Goal: Communication & Community: Answer question/provide support

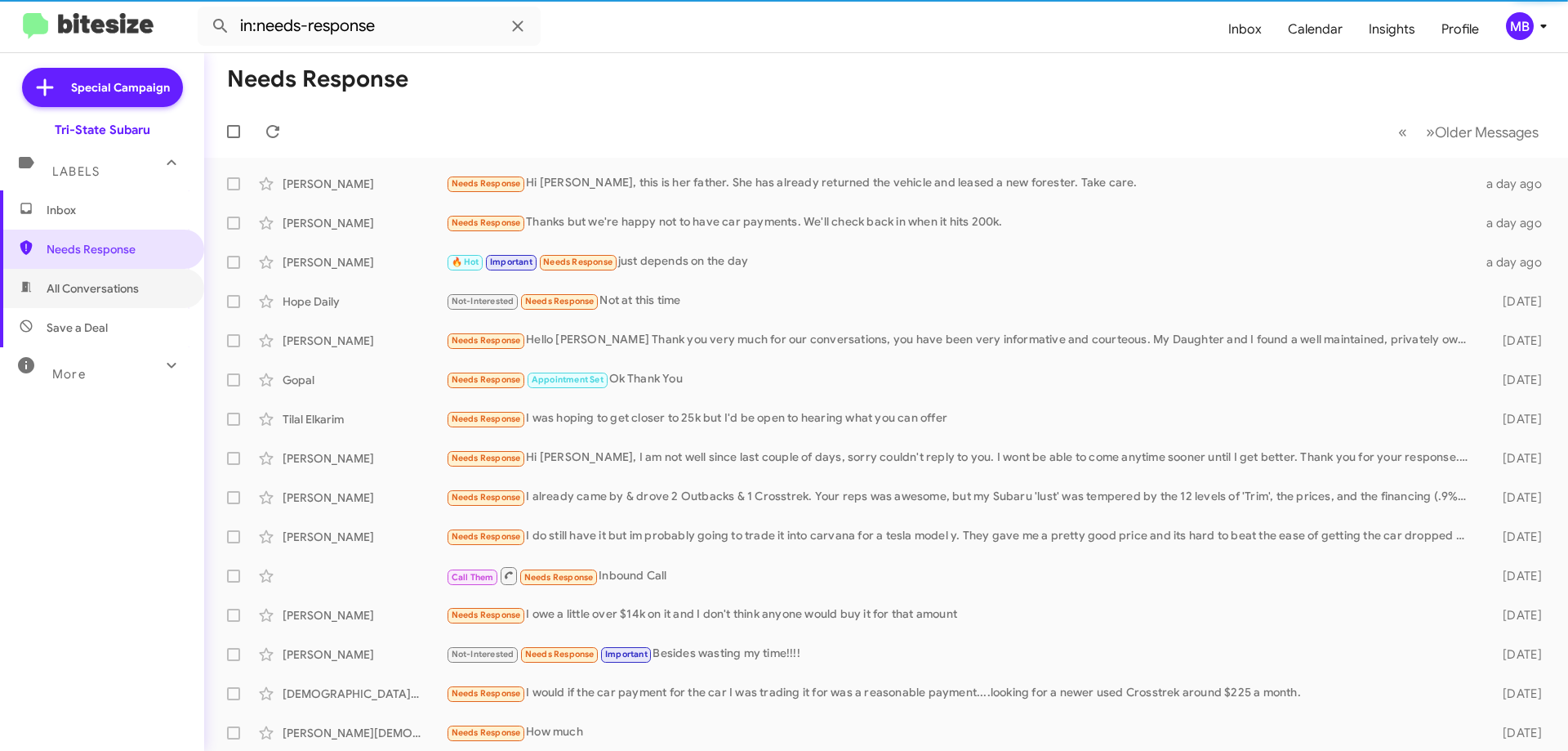
click at [161, 274] on span "All Conversations" at bounding box center [102, 288] width 204 height 39
type input "in:all-conversations"
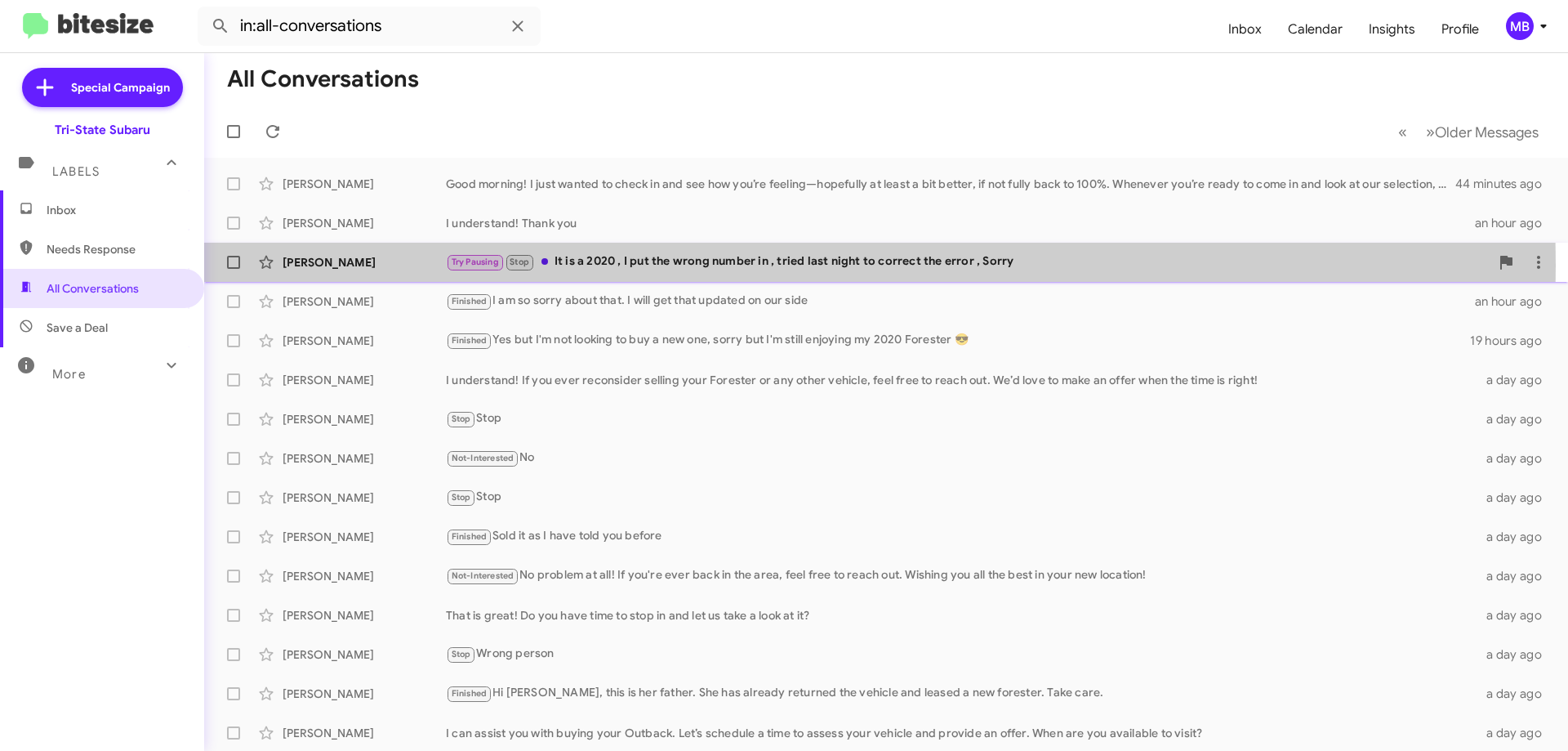
click at [377, 266] on div "[PERSON_NAME]" at bounding box center [364, 262] width 163 height 17
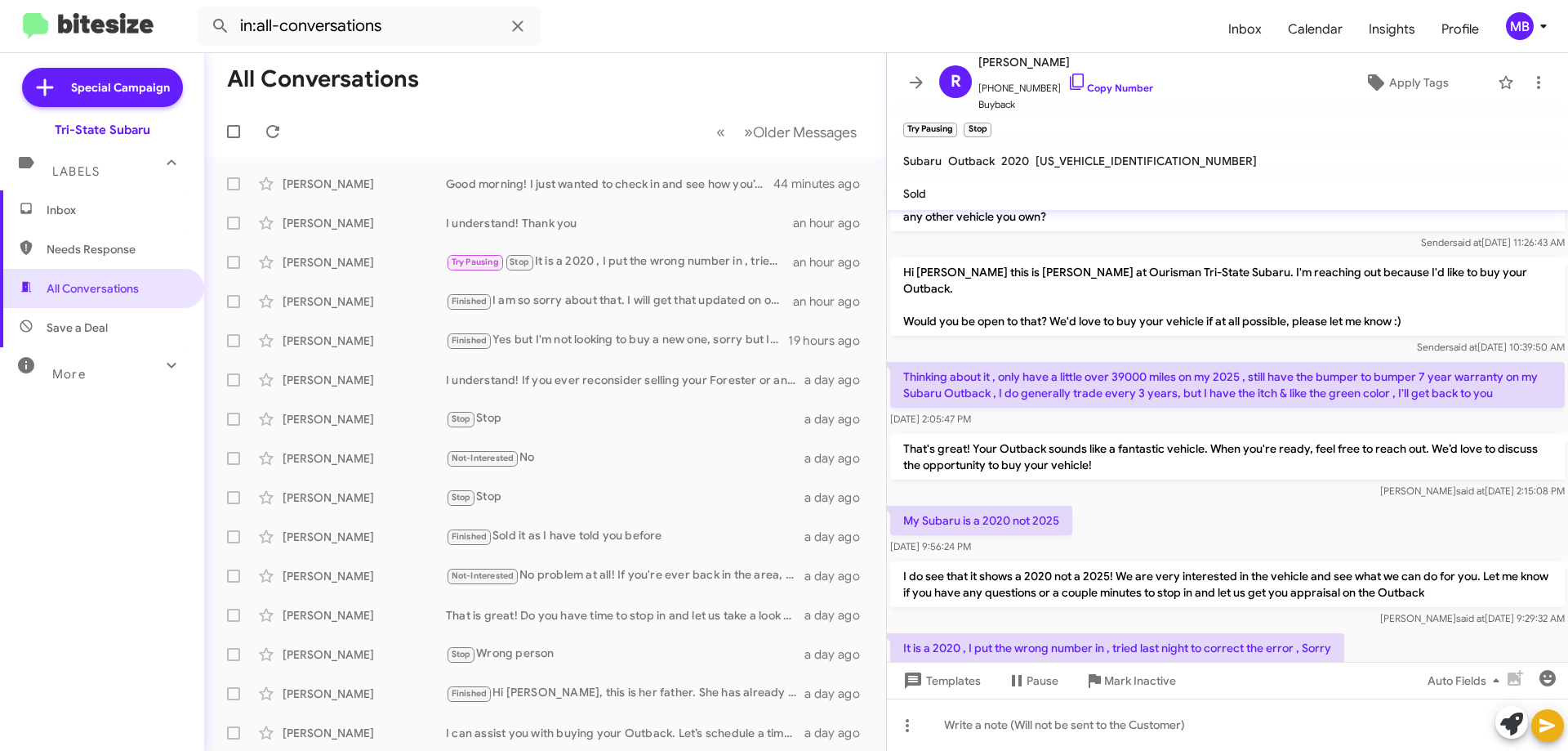
scroll to position [113, 0]
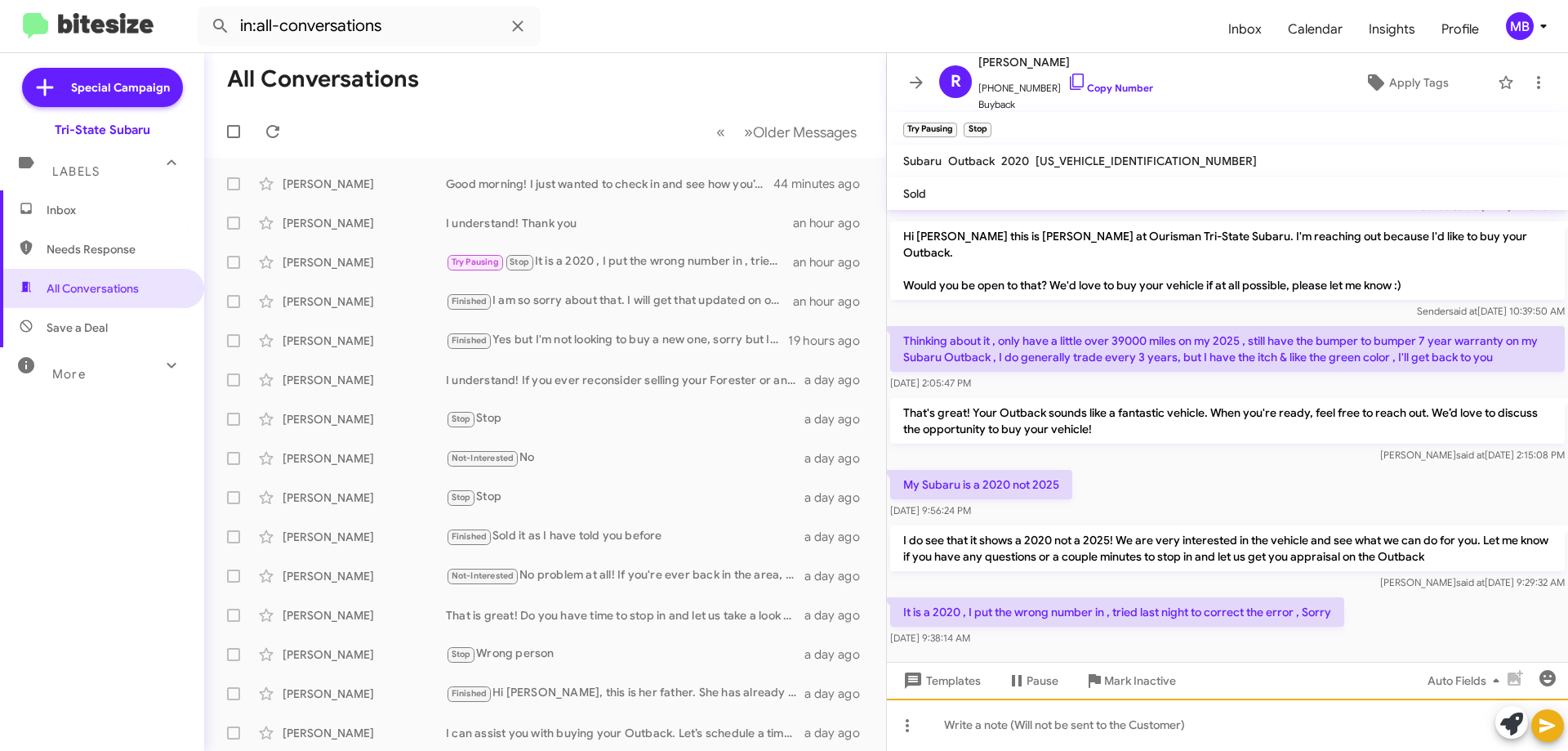
click at [1281, 740] on div at bounding box center [1227, 724] width 681 height 52
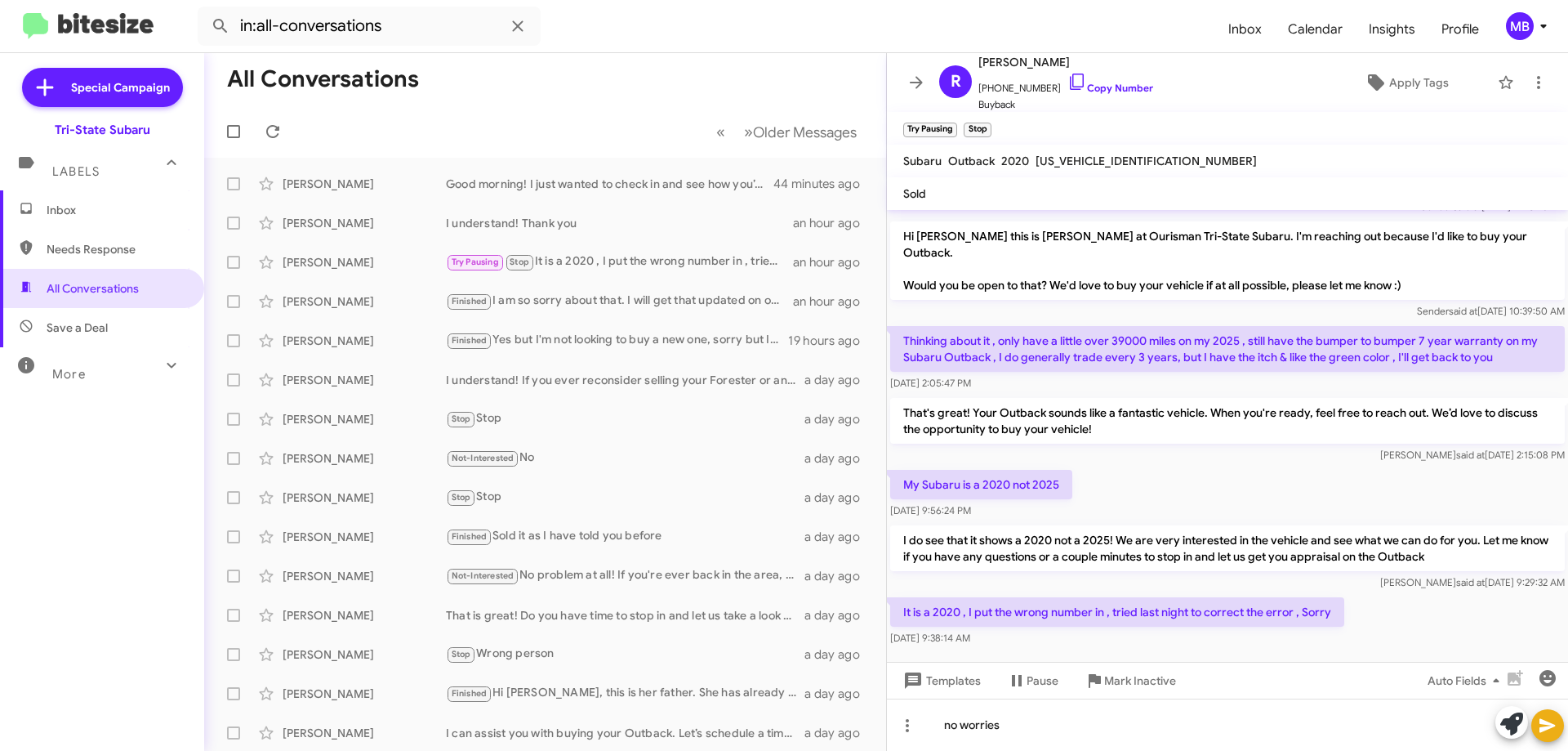
drag, startPoint x: 1544, startPoint y: 724, endPoint x: 1212, endPoint y: 267, distance: 564.9
click at [1544, 720] on icon at bounding box center [1547, 725] width 19 height 19
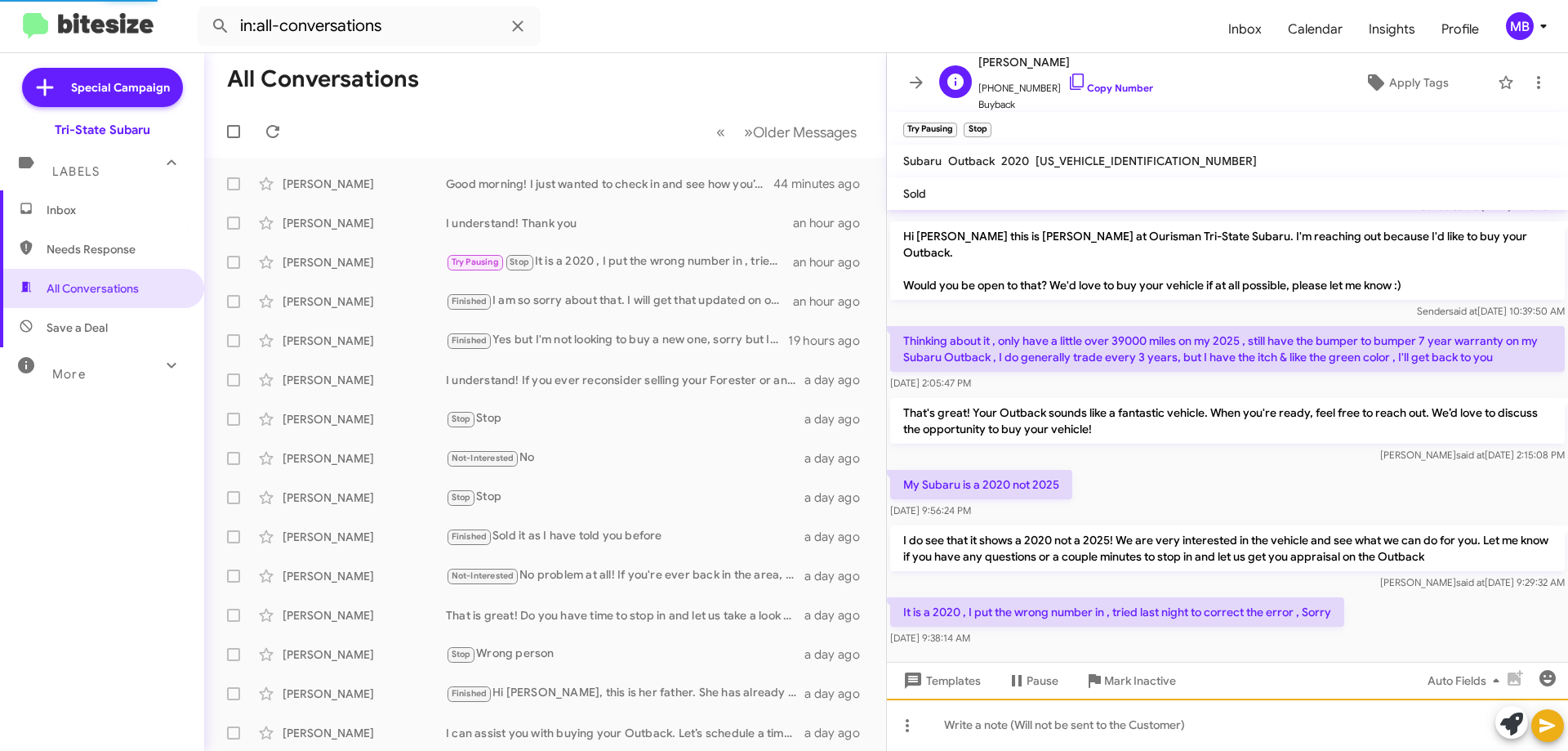
scroll to position [0, 0]
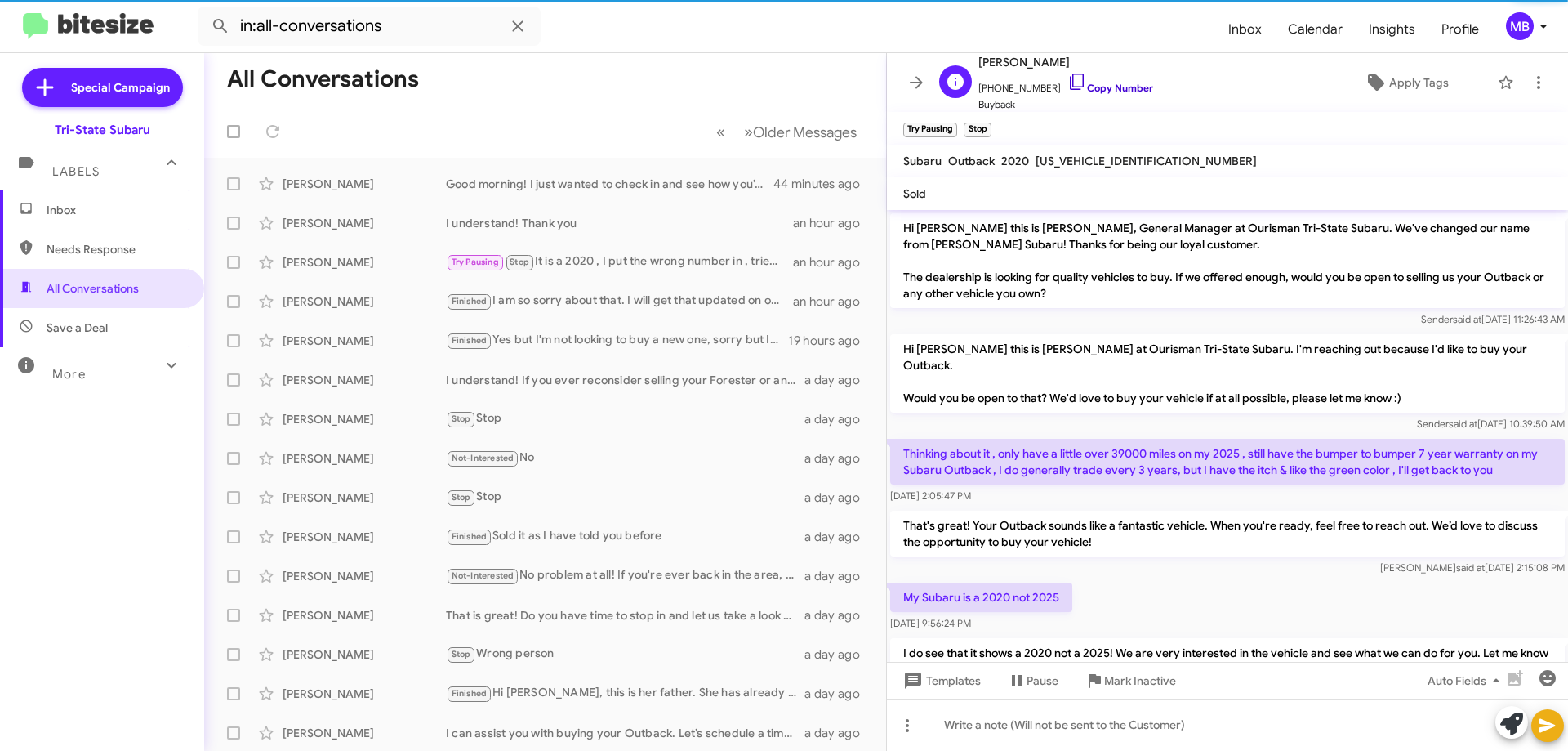
click at [1099, 85] on link "Copy Number" at bounding box center [1111, 87] width 86 height 12
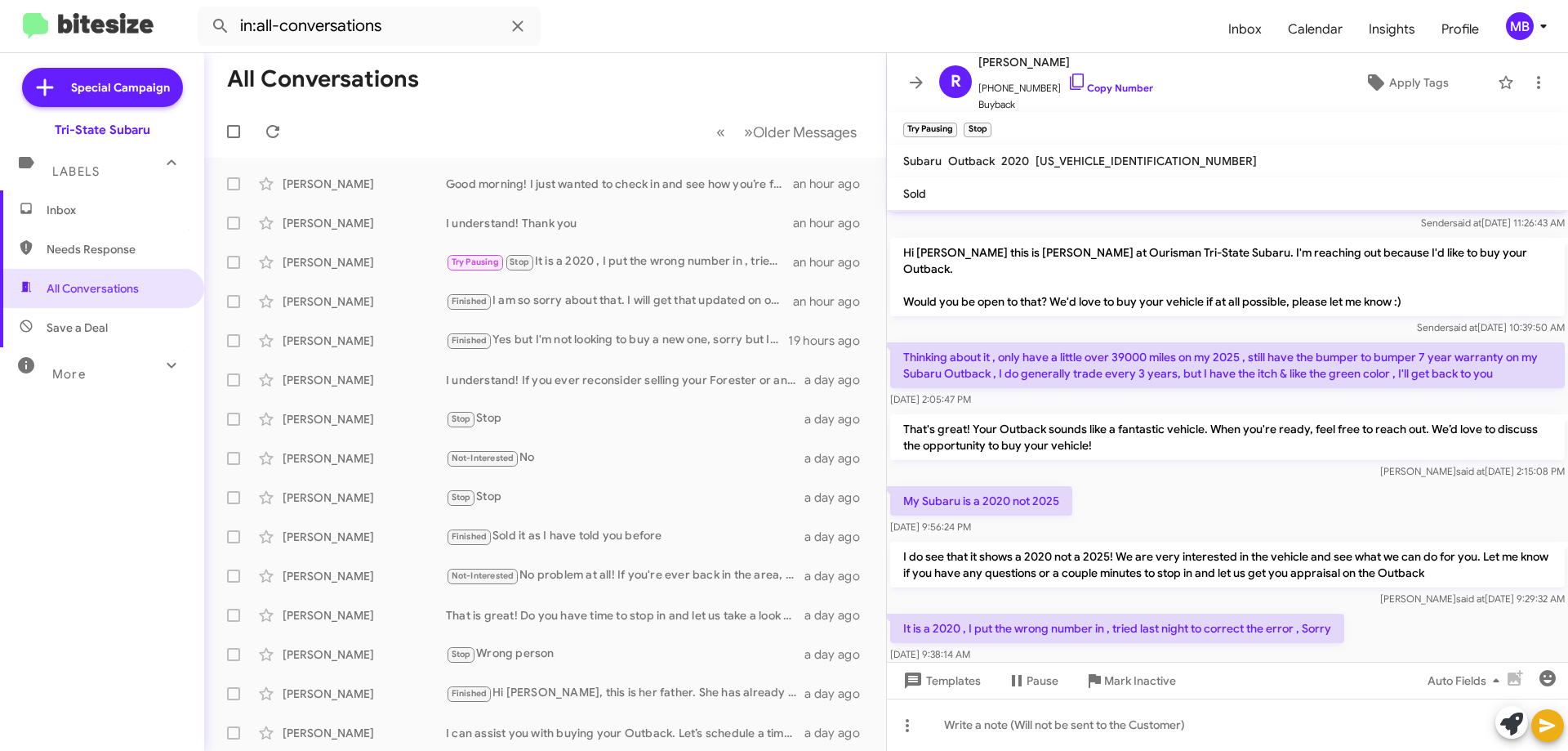
scroll to position [185, 0]
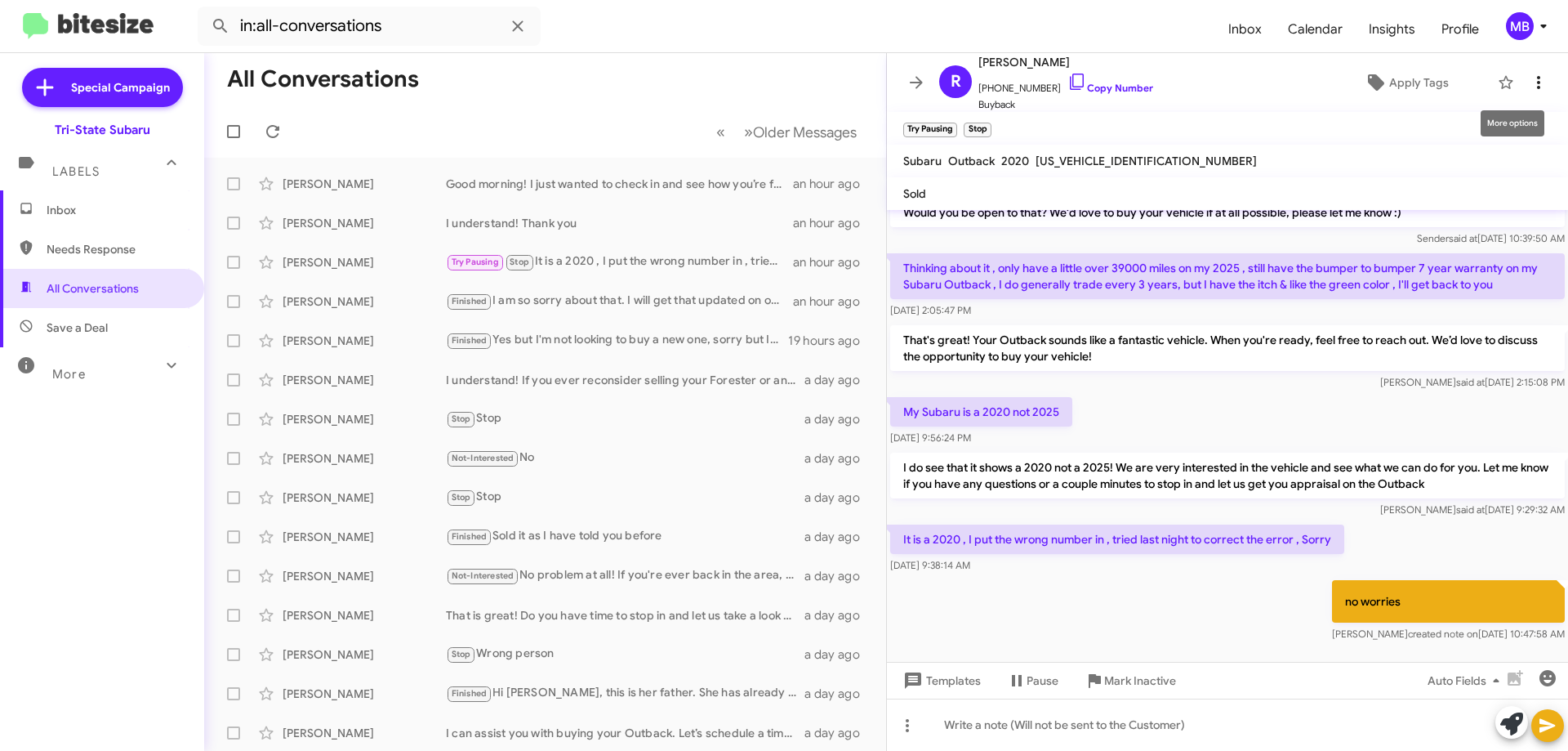
click at [1529, 88] on icon at bounding box center [1538, 82] width 19 height 19
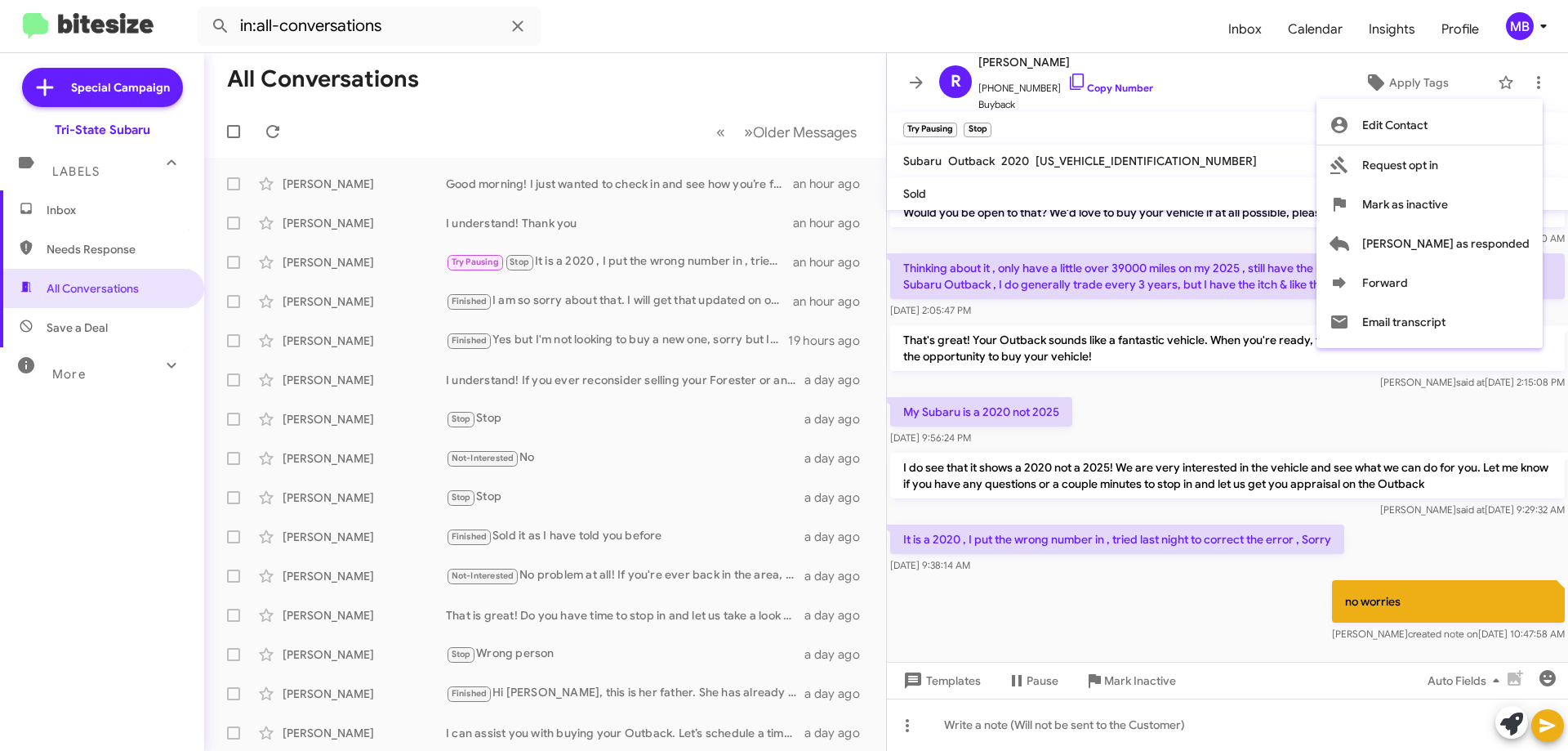
click at [1204, 590] on div at bounding box center [784, 375] width 1568 height 751
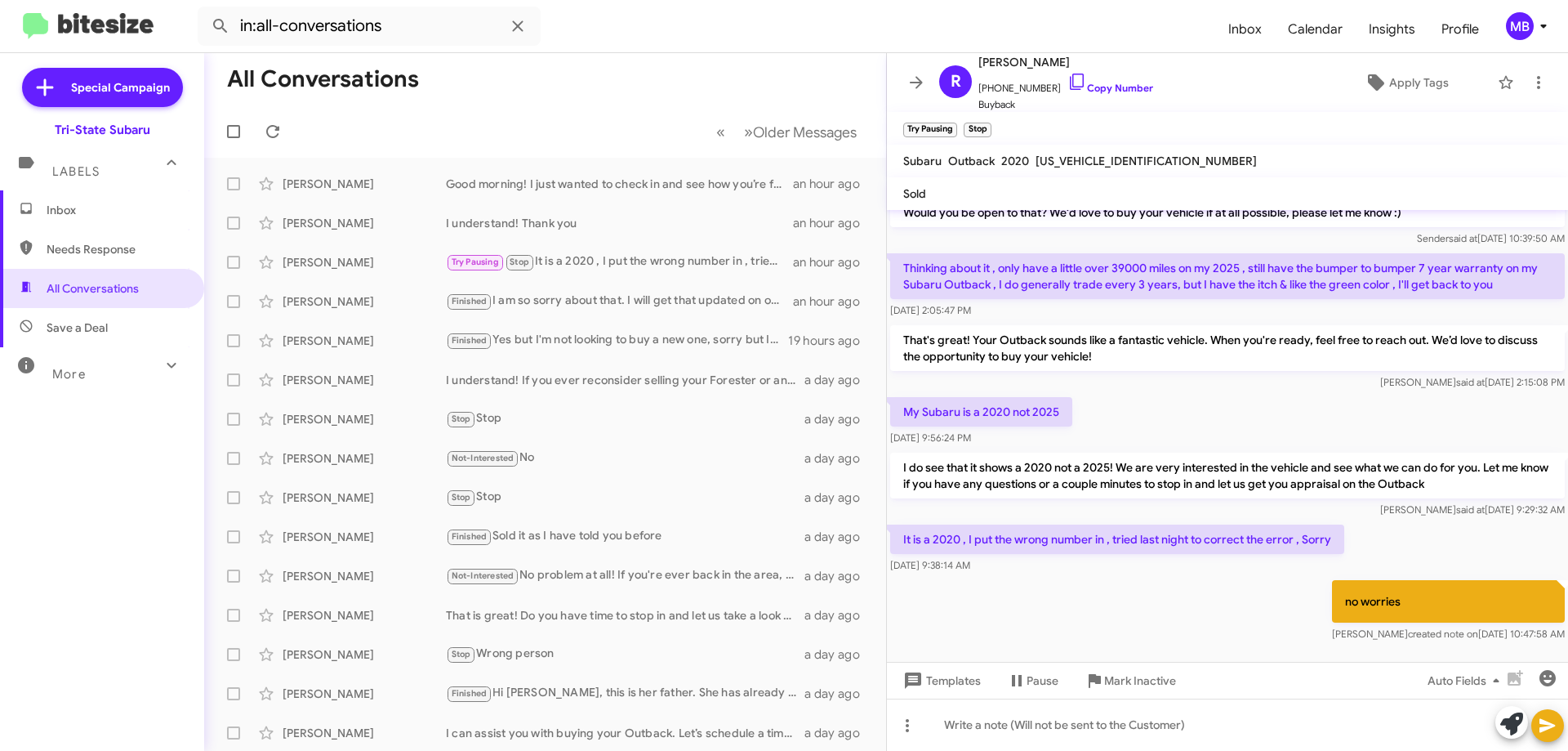
click at [104, 242] on span "Needs Response" at bounding box center [115, 249] width 138 height 17
type input "in:needs-response"
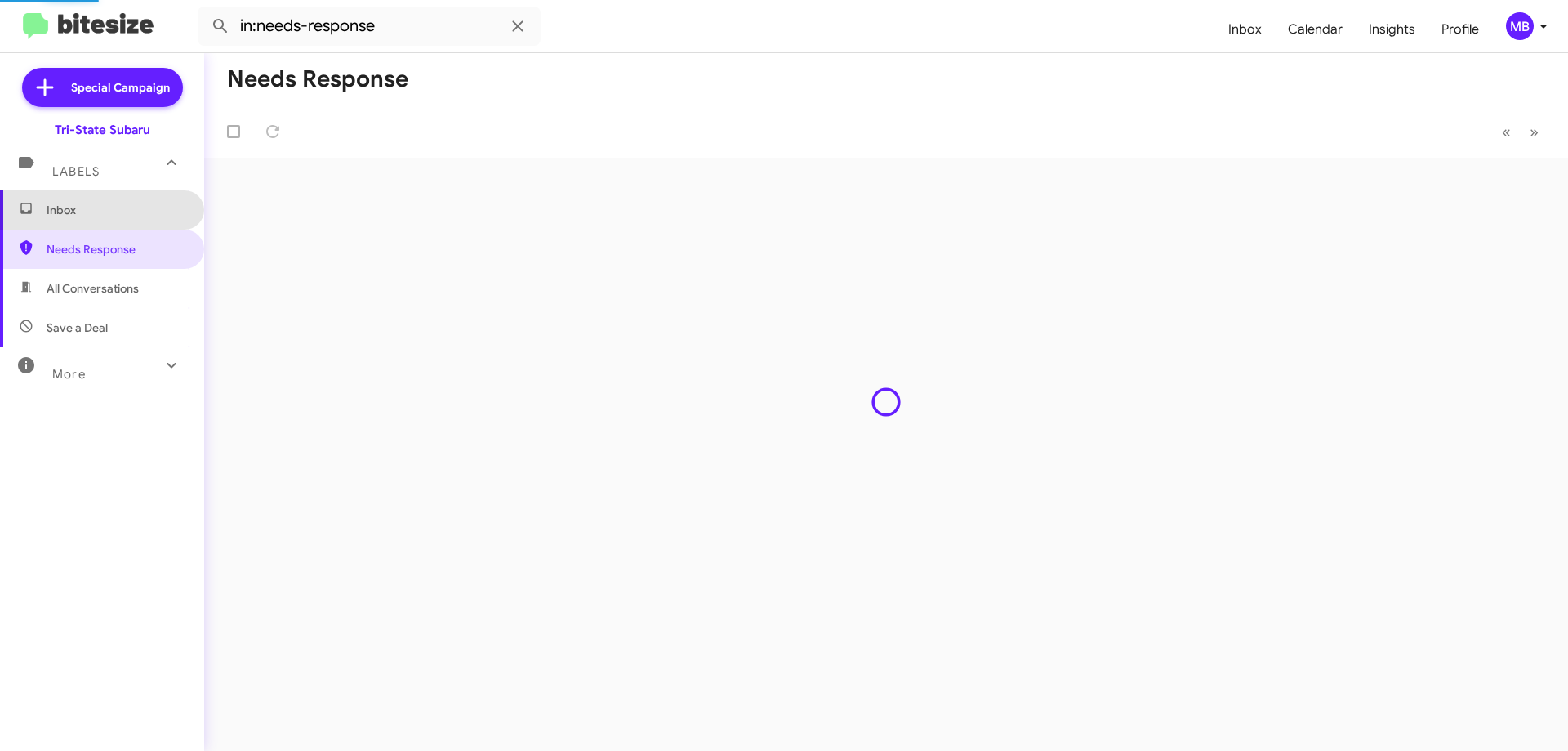
click at [101, 221] on span "Inbox" at bounding box center [102, 210] width 204 height 39
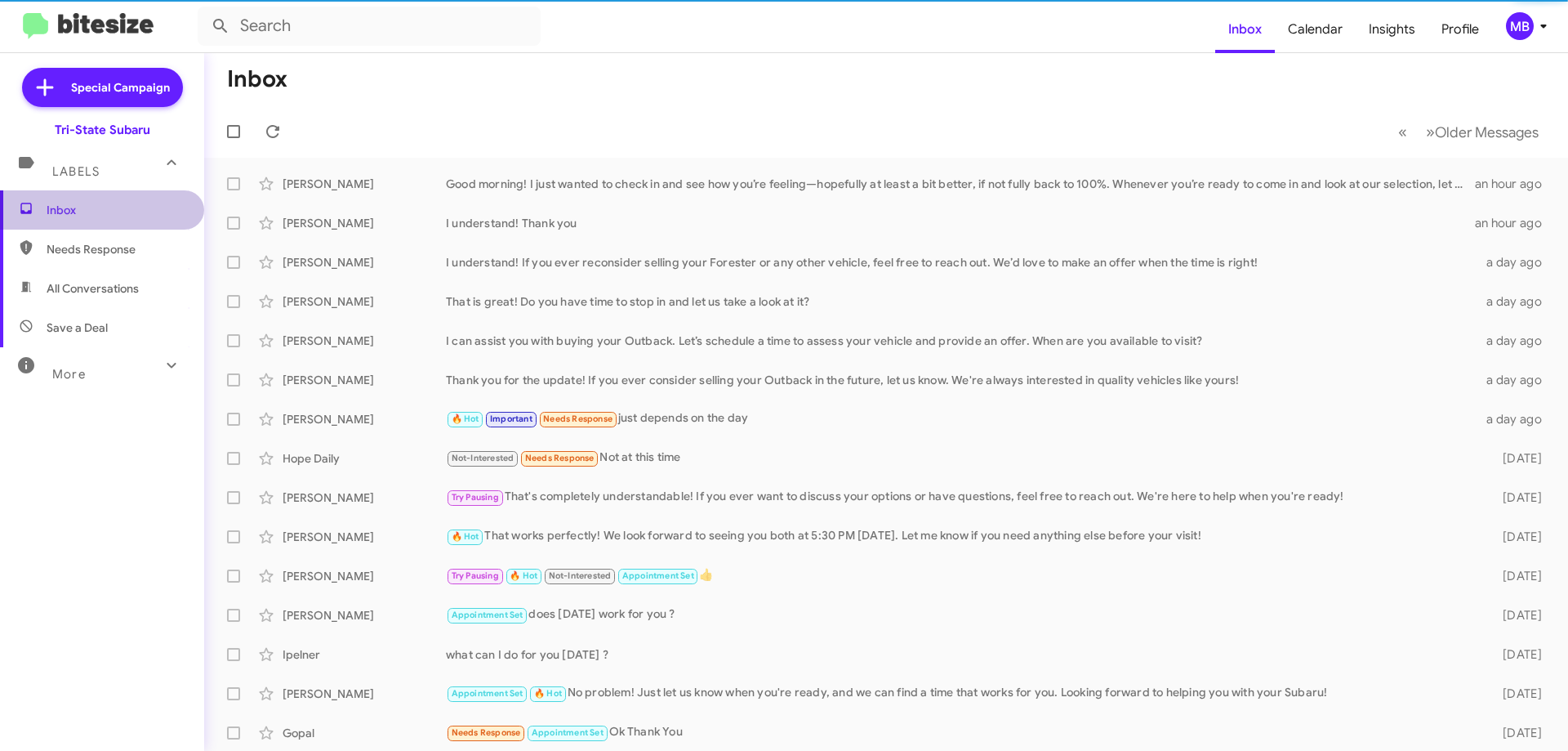
click at [101, 221] on span "Inbox" at bounding box center [102, 210] width 204 height 39
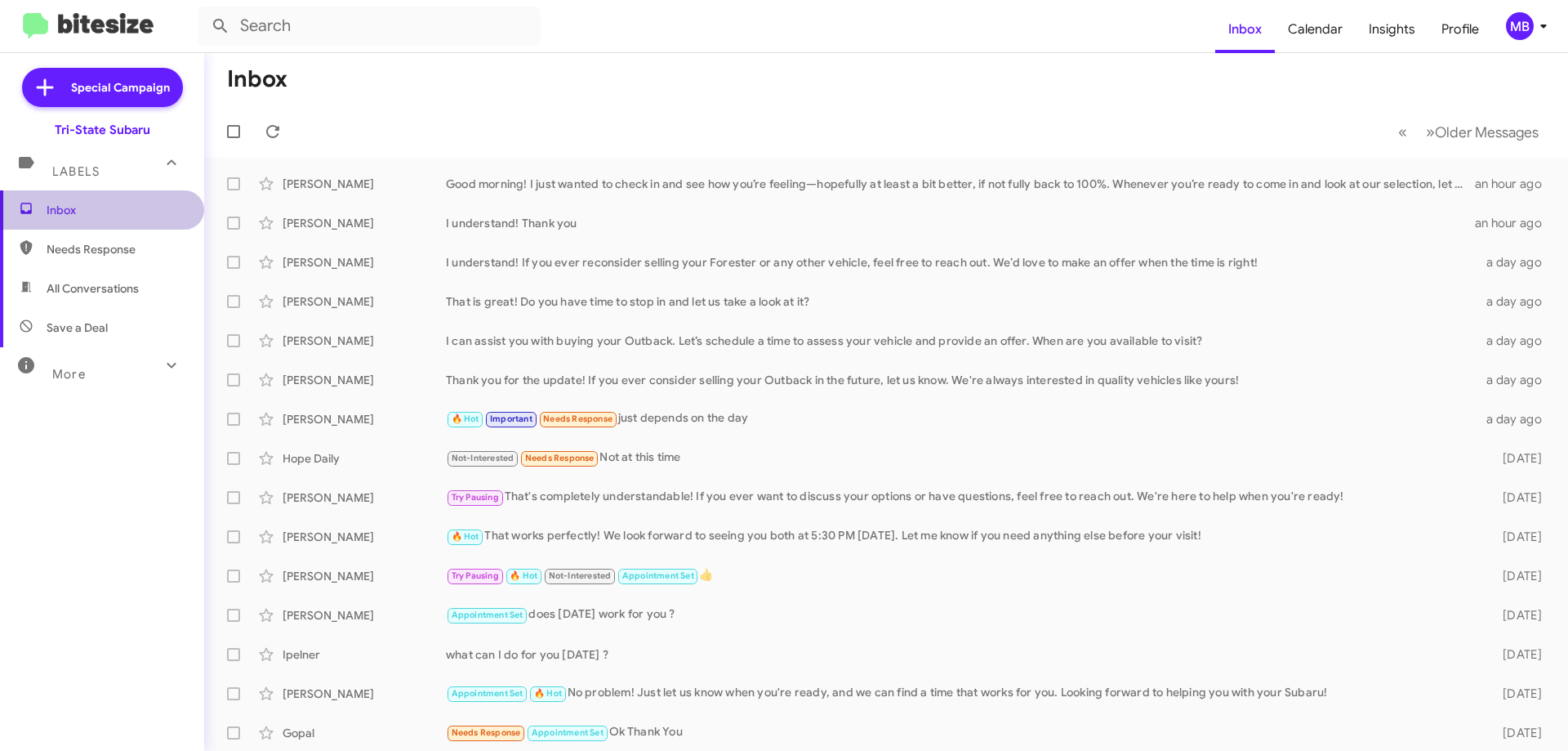
click at [102, 220] on span "Inbox" at bounding box center [102, 210] width 204 height 39
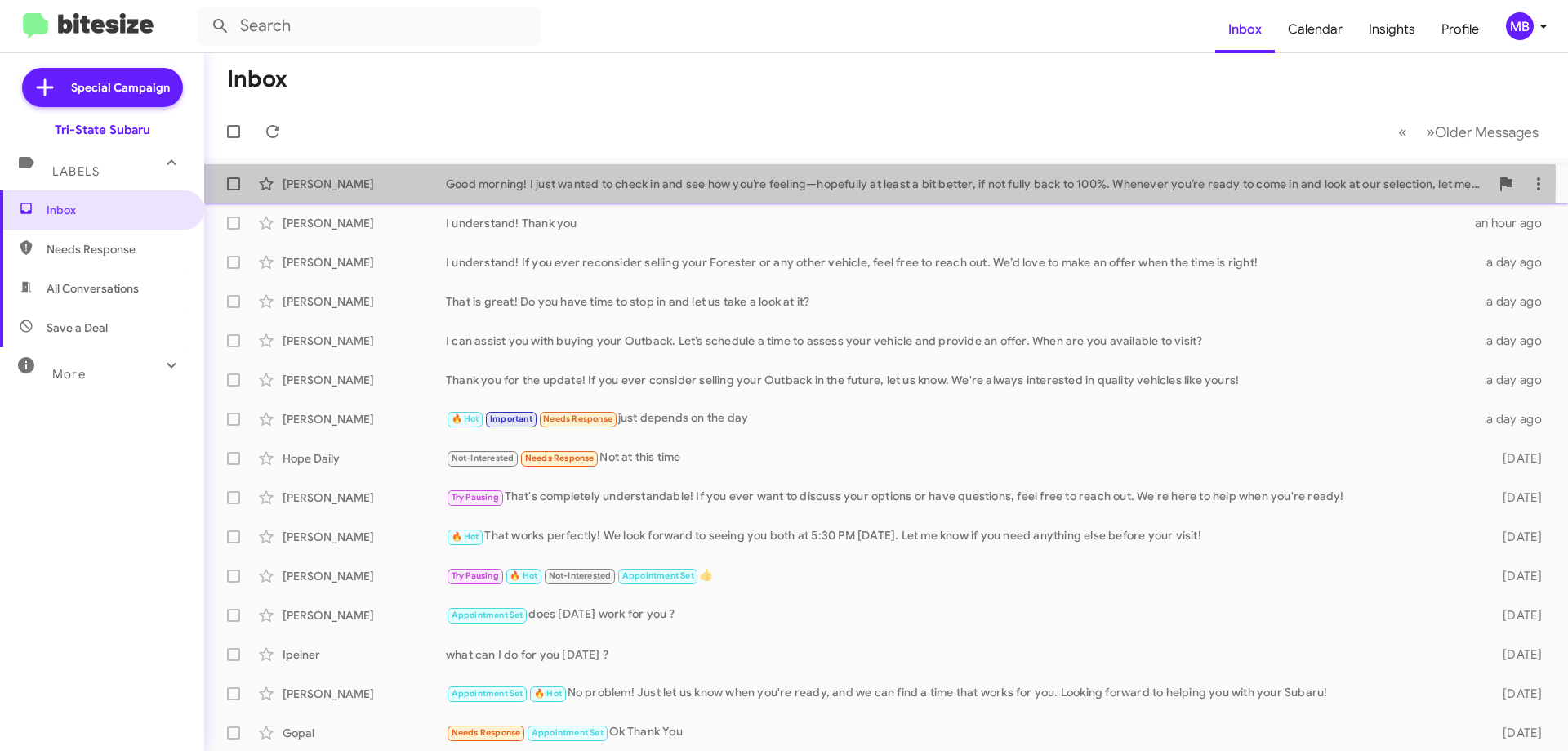
click at [409, 176] on div "[PERSON_NAME]" at bounding box center [364, 184] width 163 height 17
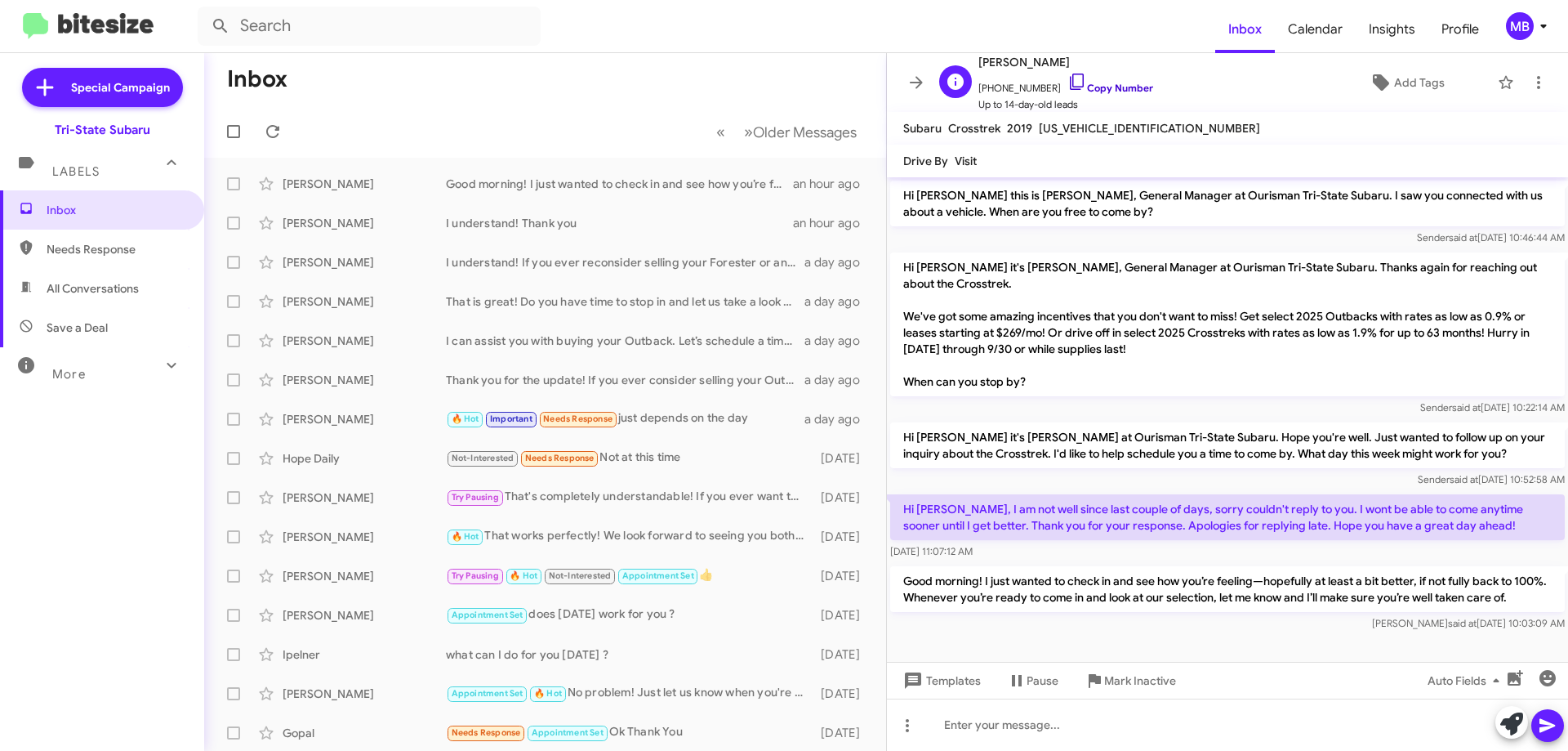
click at [1106, 90] on link "Copy Number" at bounding box center [1111, 87] width 86 height 12
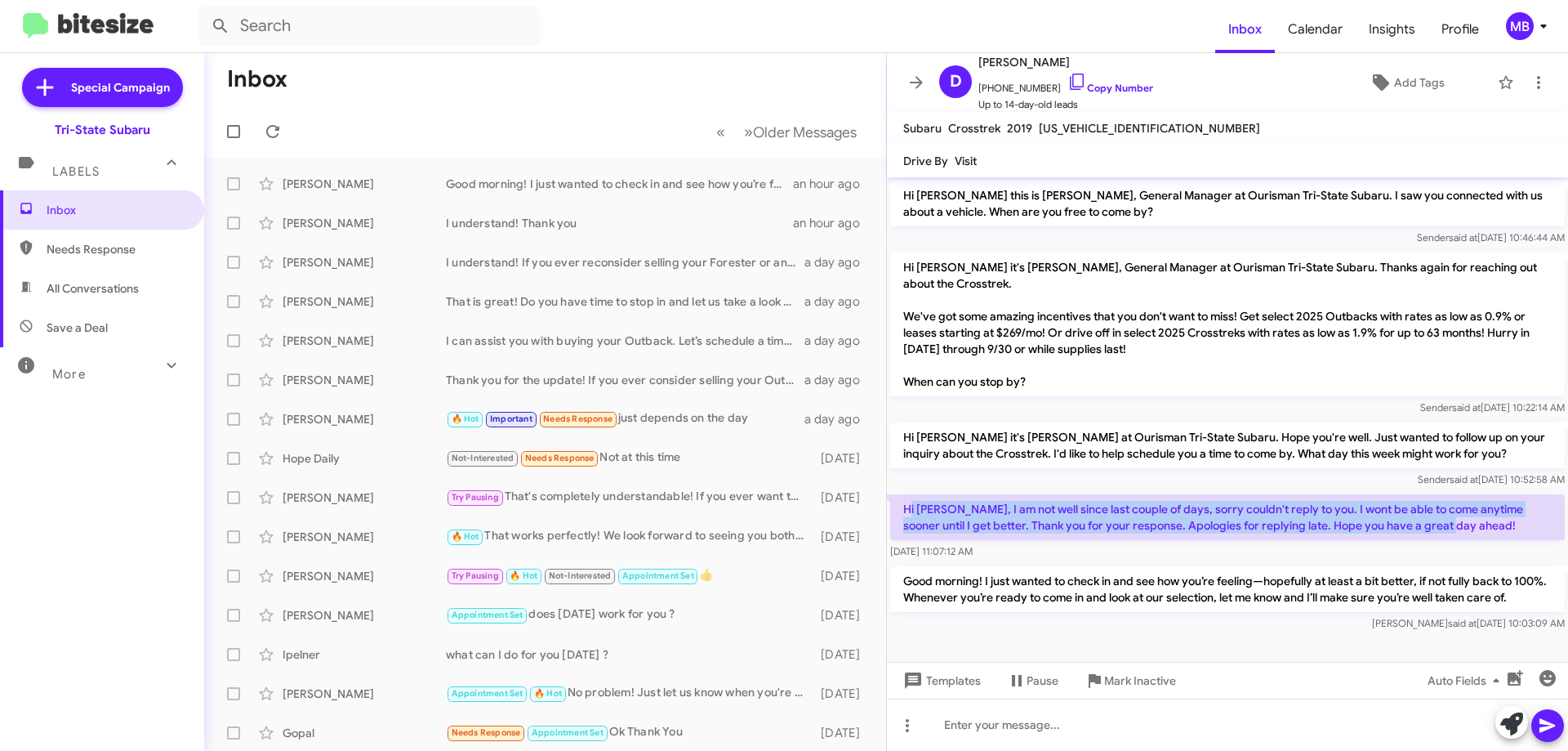
drag, startPoint x: 1439, startPoint y: 509, endPoint x: 907, endPoint y: 486, distance: 532.5
click at [907, 494] on p "Hi [PERSON_NAME], I am not well since last couple of days, sorry couldn't reply…" at bounding box center [1227, 517] width 674 height 46
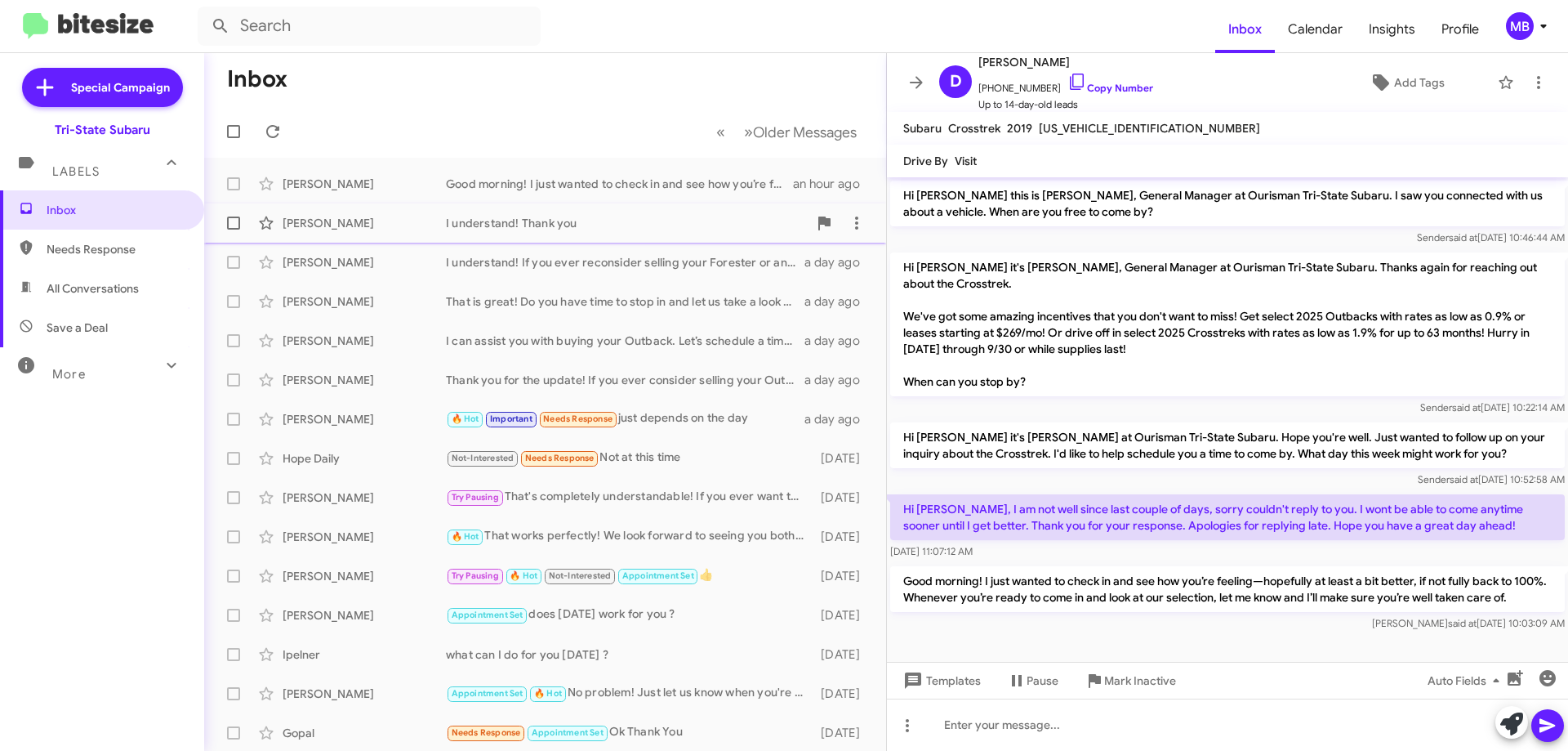
click at [343, 229] on div "[PERSON_NAME]" at bounding box center [364, 223] width 163 height 17
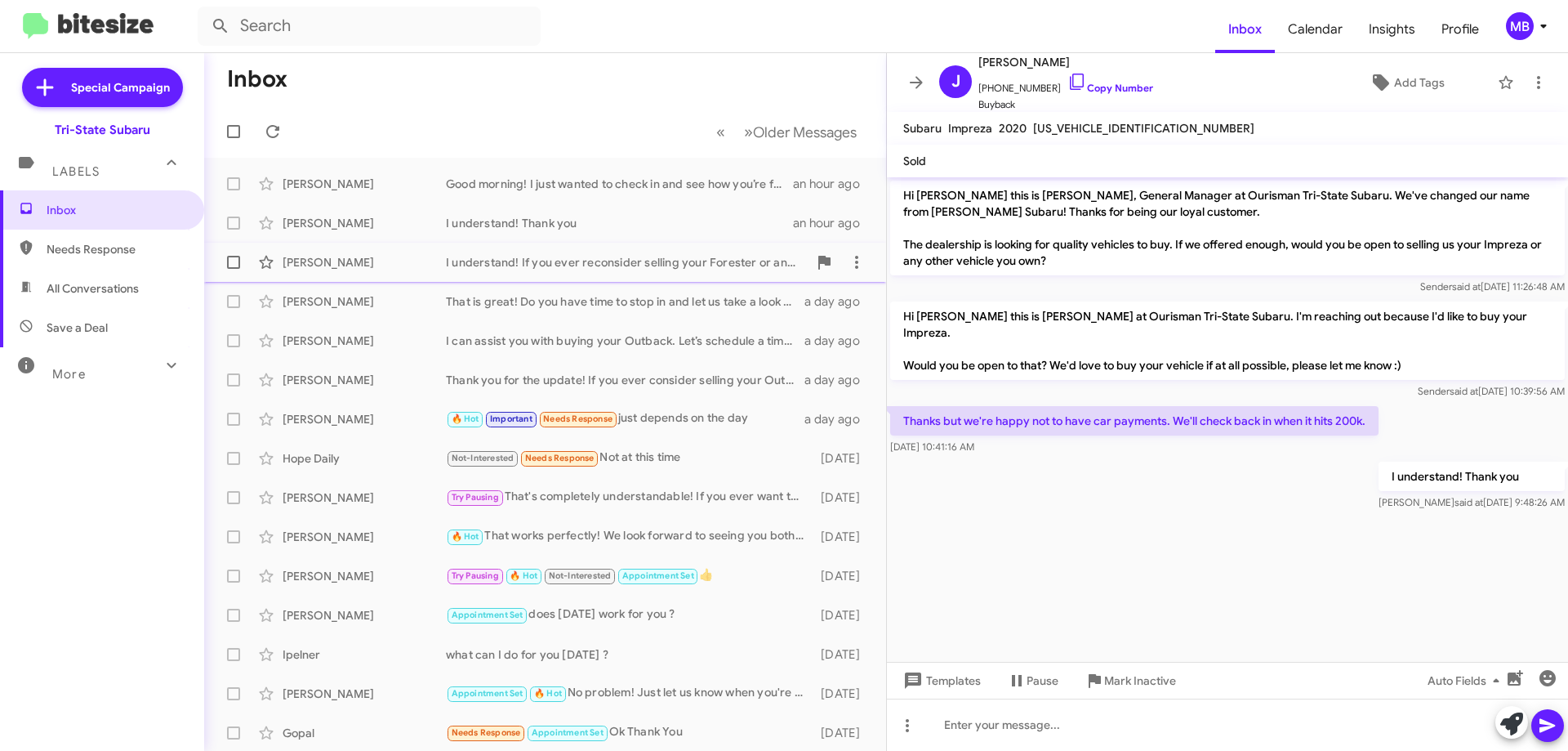
click at [348, 266] on div "[PERSON_NAME]" at bounding box center [364, 262] width 163 height 17
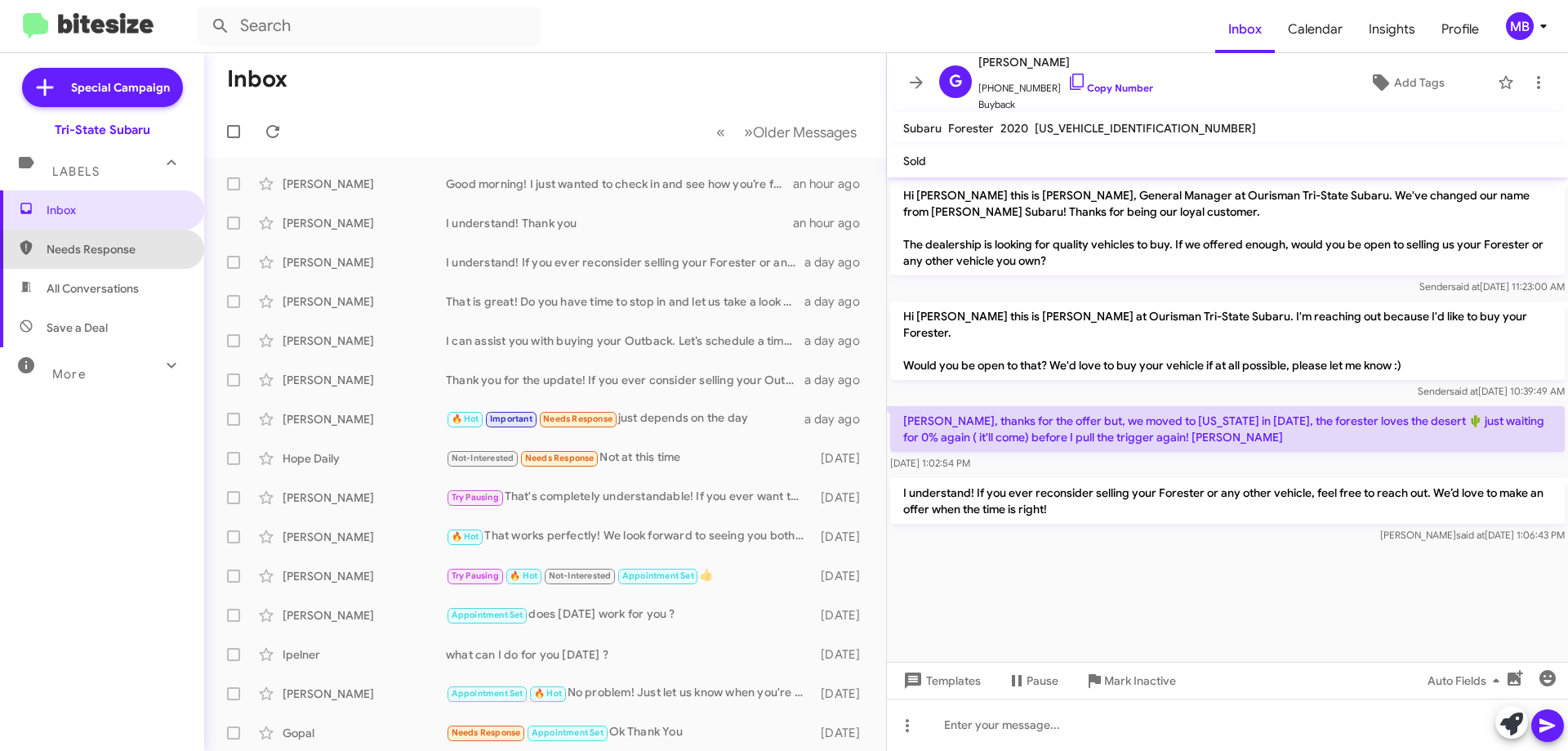
click at [160, 250] on span "Needs Response" at bounding box center [115, 249] width 138 height 17
type input "in:needs-response"
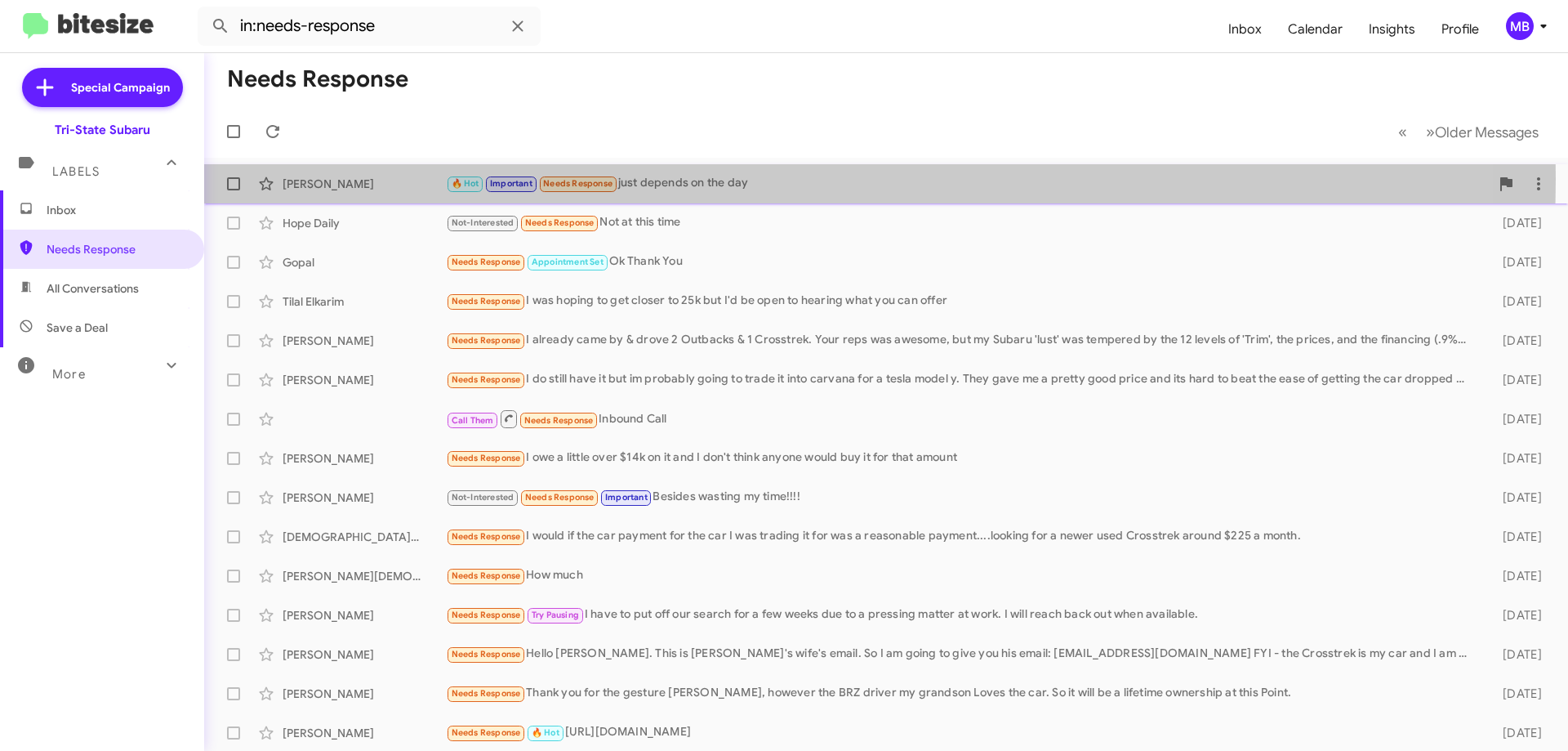
click at [696, 179] on div "🔥 Hot Important Needs Response just depends on the day" at bounding box center [968, 183] width 1044 height 18
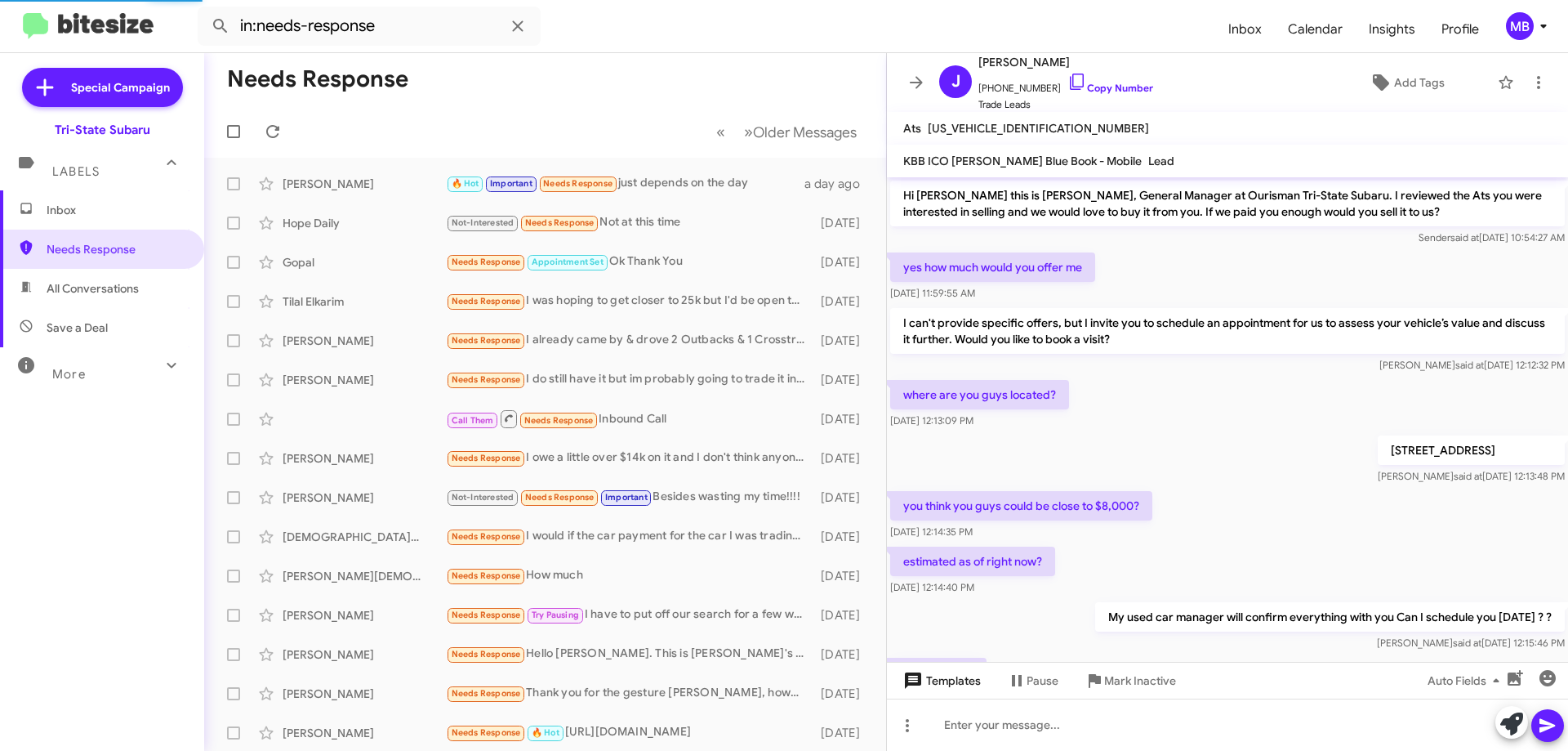
scroll to position [443, 0]
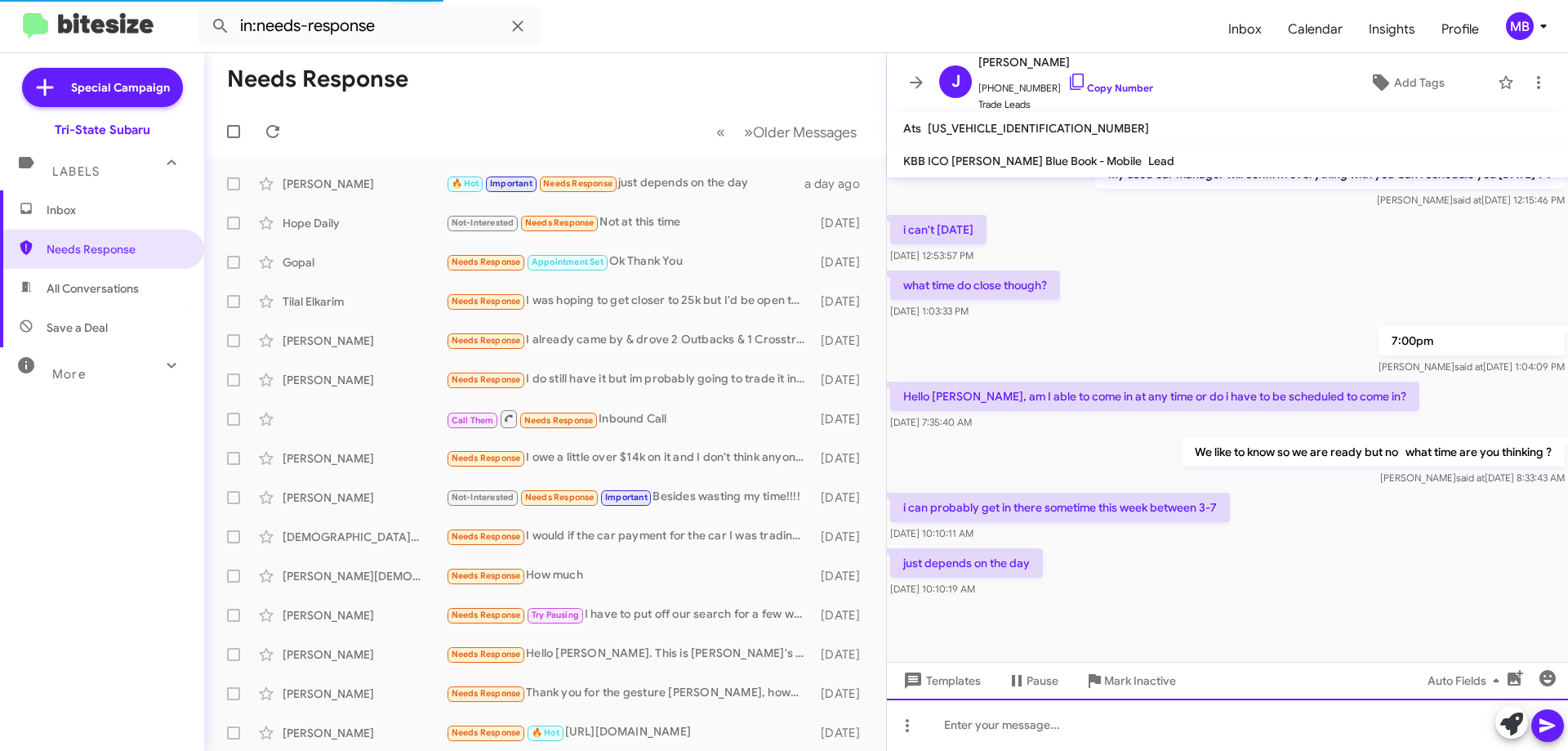
click at [1075, 731] on div at bounding box center [1227, 724] width 681 height 52
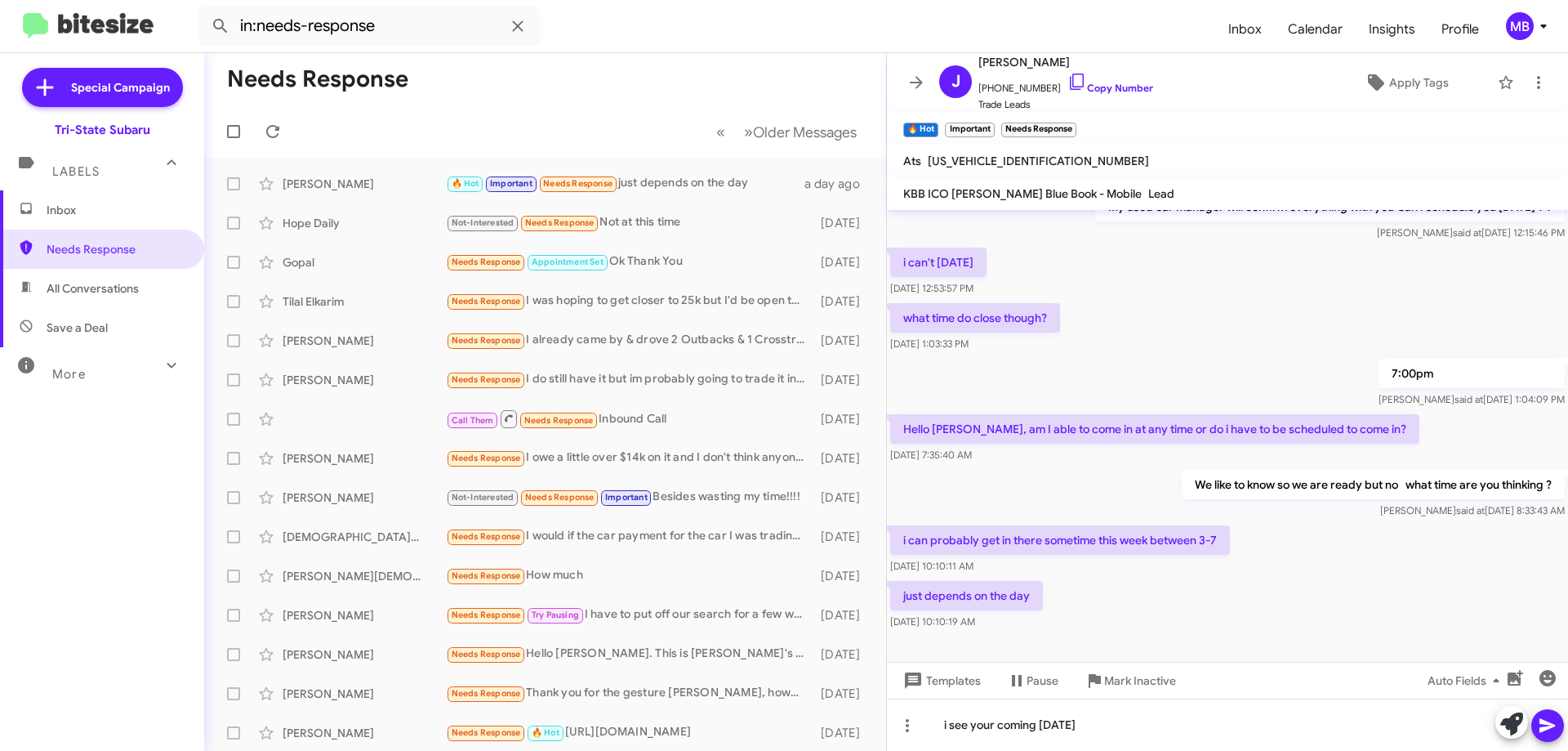
click at [1542, 727] on icon at bounding box center [1547, 725] width 16 height 14
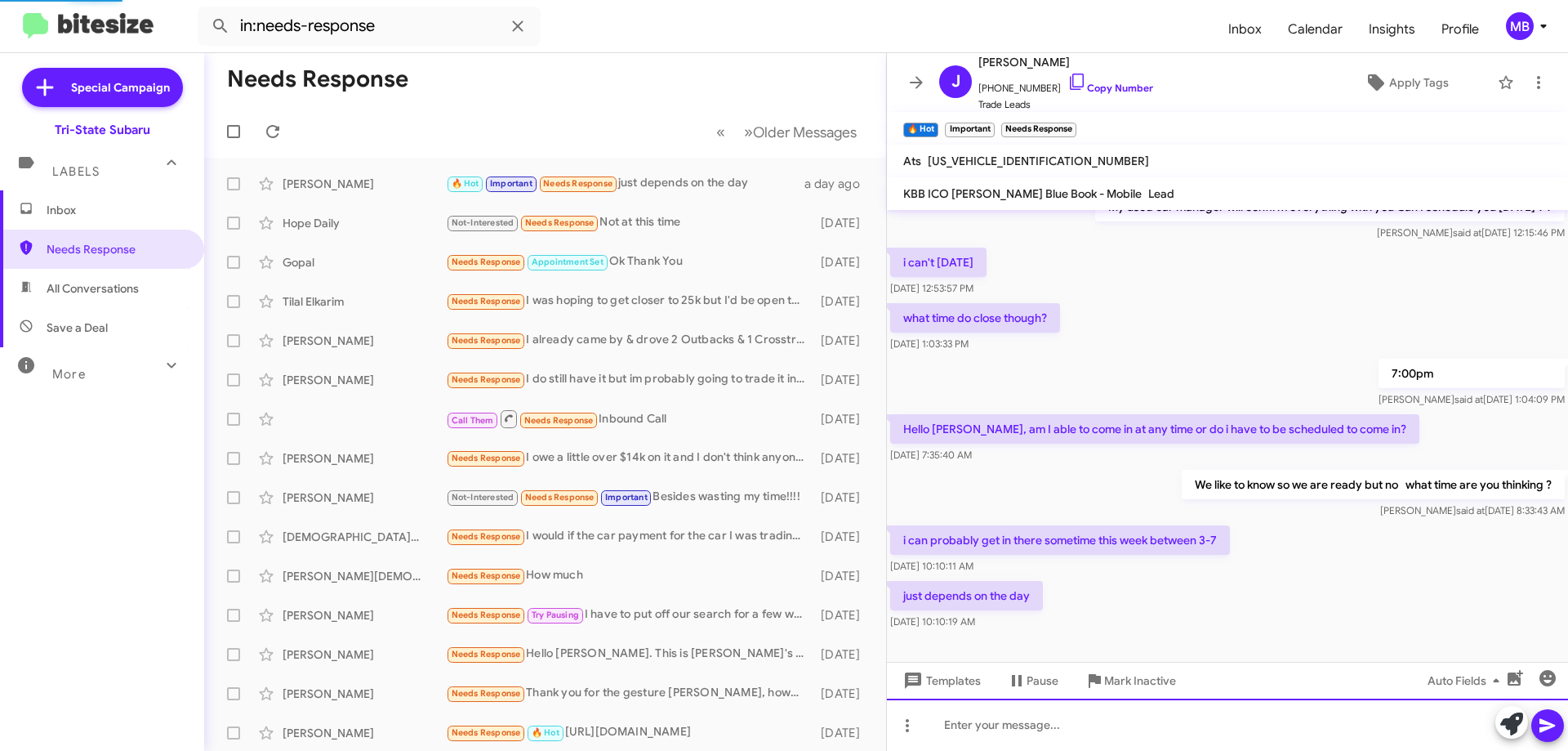
scroll to position [0, 0]
